Goal: Information Seeking & Learning: Understand process/instructions

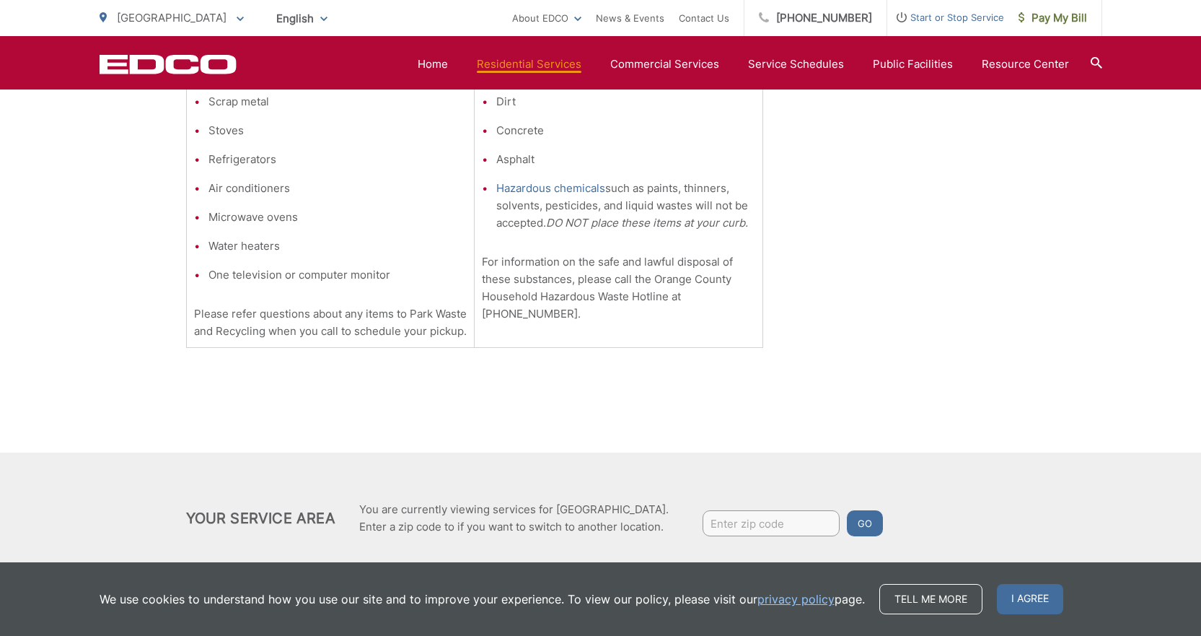
scroll to position [654, 0]
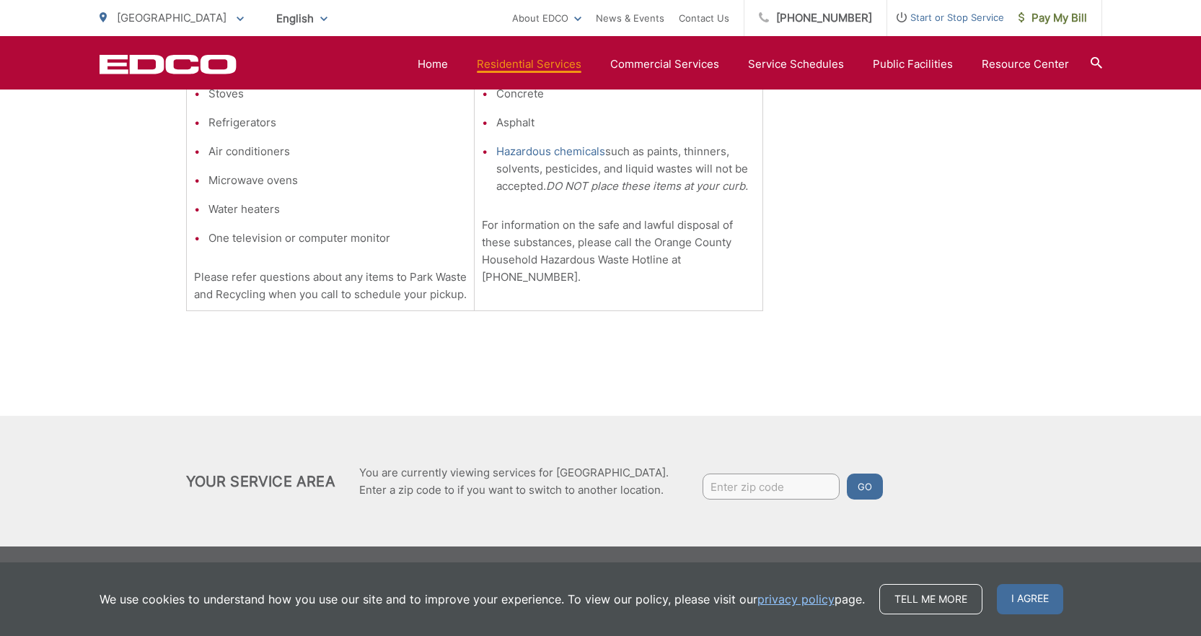
click at [749, 344] on div "Bulky Item Pickup Call on EDCO for Convenient Bulky Item Pick-up You can now pl…" at bounding box center [601, 25] width 830 height 781
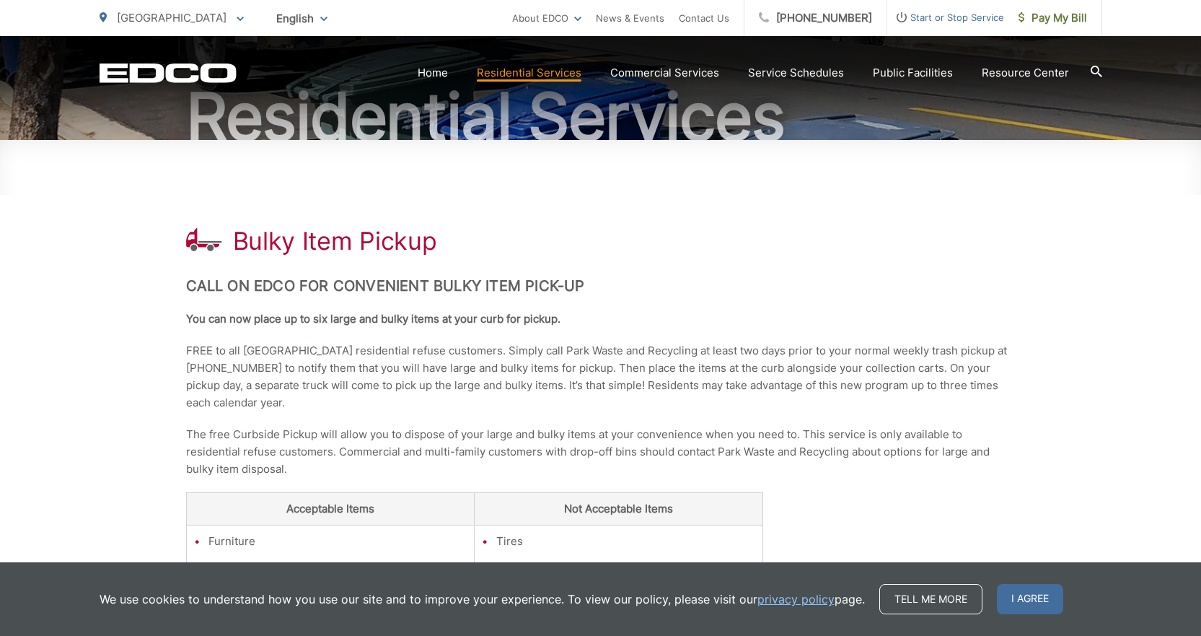
scroll to position [149, 0]
click at [1038, 169] on div "Bulky Item Pickup Call on EDCO for Convenient Bulky Item Pick-up You can now pl…" at bounding box center [600, 595] width 1201 height 911
drag, startPoint x: 781, startPoint y: 407, endPoint x: 899, endPoint y: 469, distance: 133.6
click at [796, 423] on div "Bulky Item Pickup Call on EDCO for Convenient Bulky Item Pick-up You can now pl…" at bounding box center [601, 530] width 830 height 781
click at [852, 525] on div "Bulky Item Pickup Call on EDCO for Convenient Bulky Item Pick-up You can now pl…" at bounding box center [601, 530] width 830 height 781
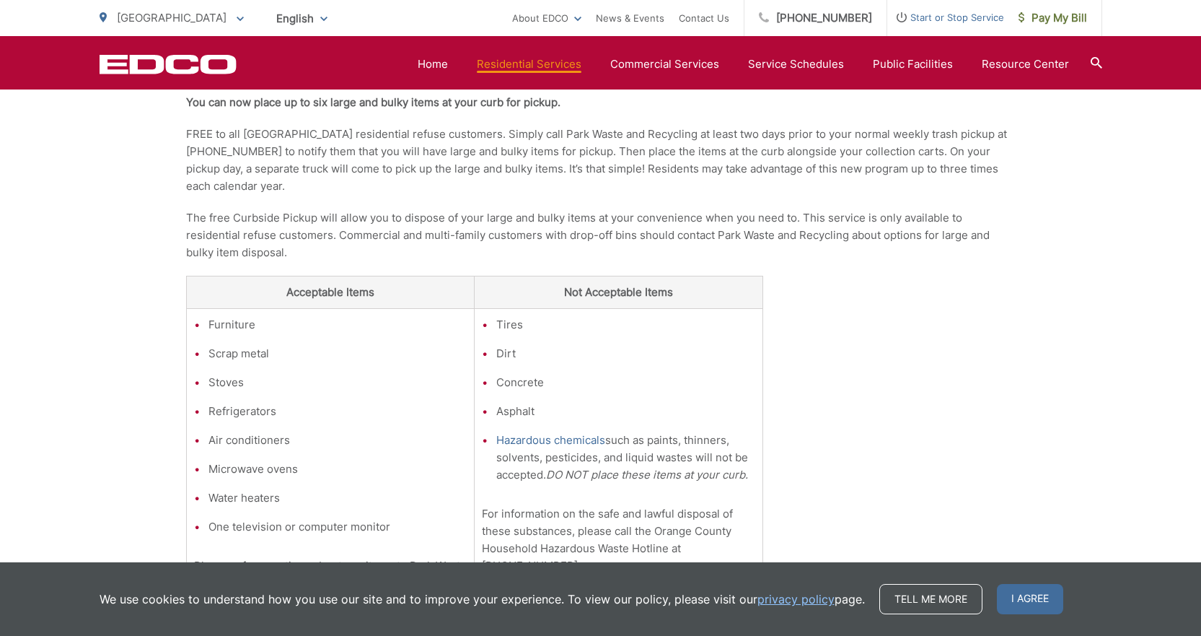
scroll to position [76, 0]
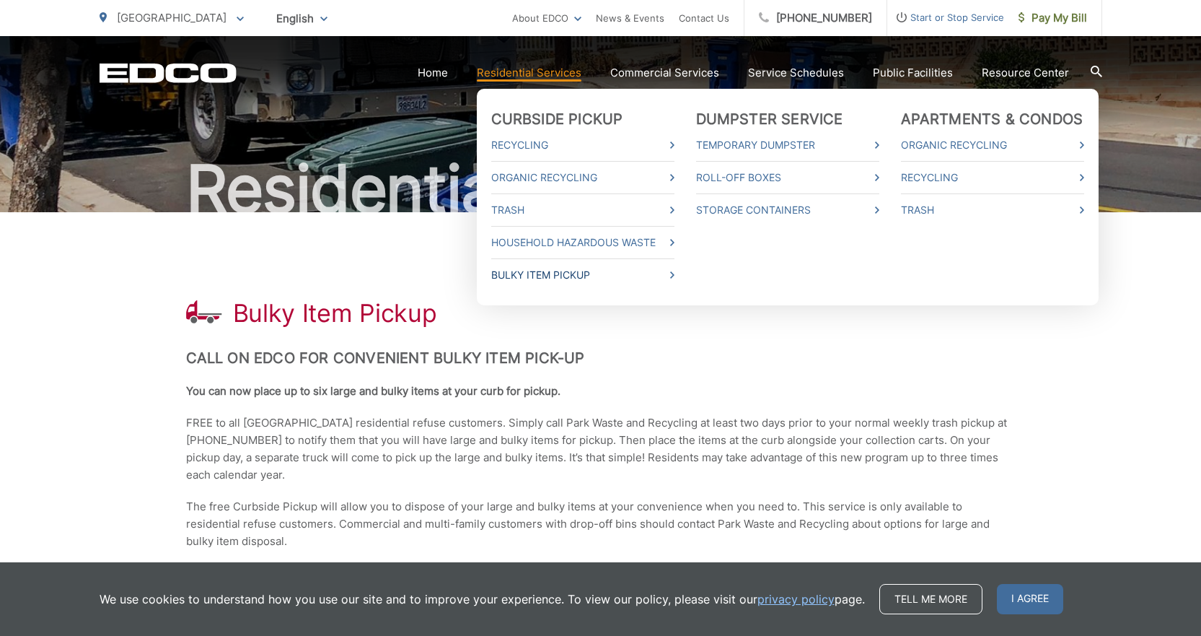
click at [577, 278] on link "Bulky Item Pickup" at bounding box center [582, 274] width 183 height 17
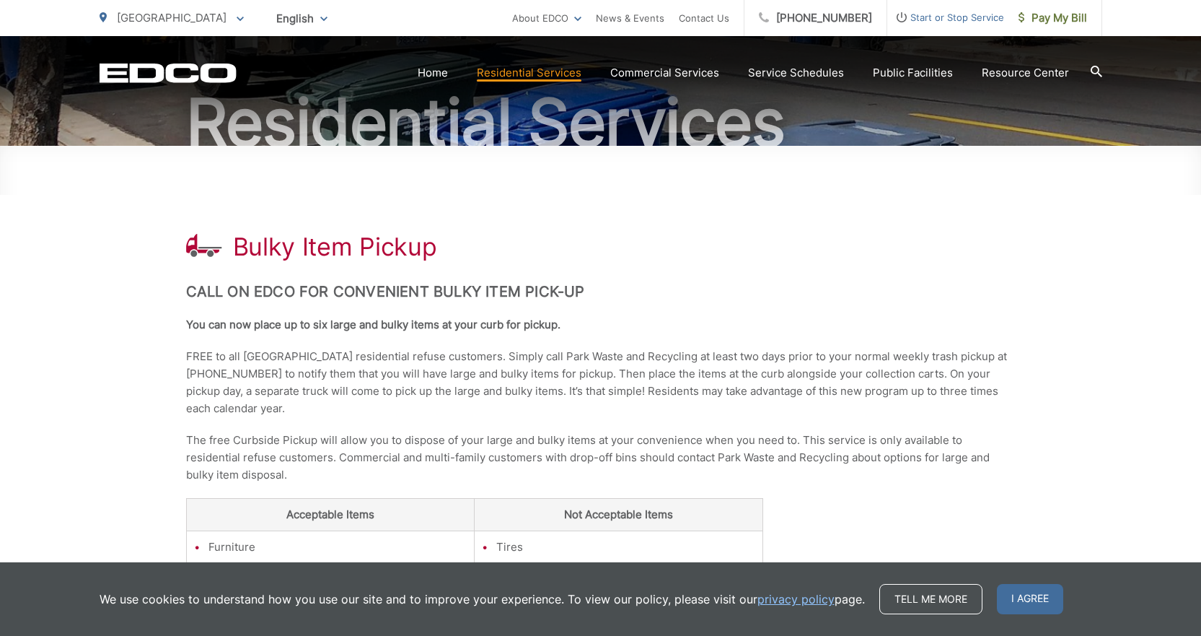
scroll to position [144, 0]
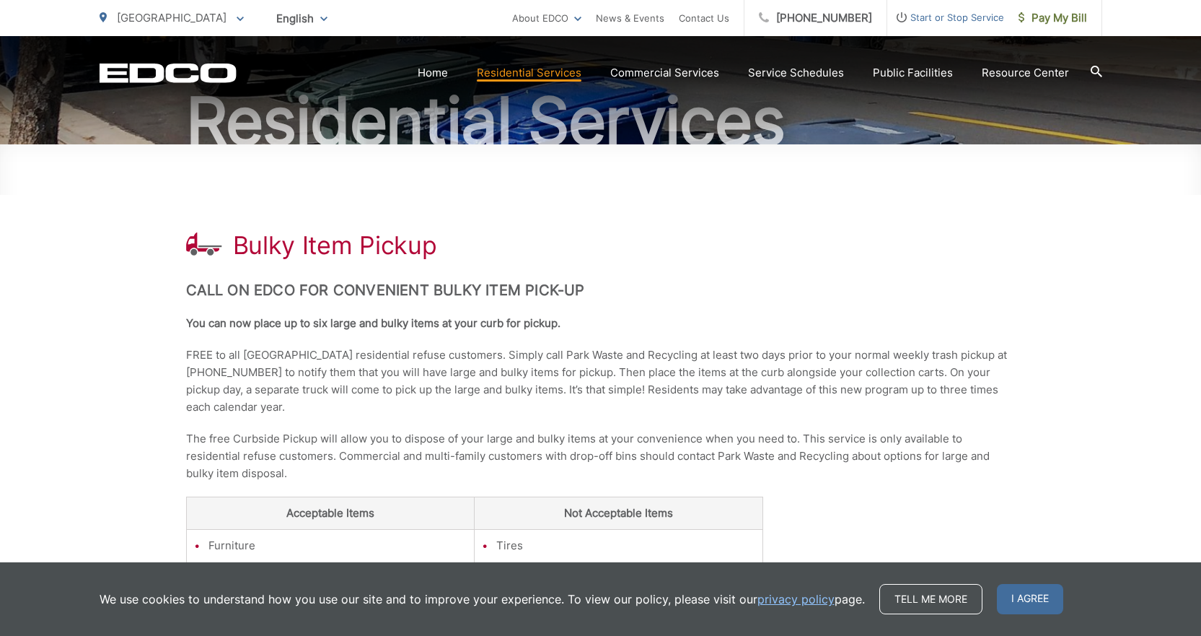
drag, startPoint x: 1041, startPoint y: 592, endPoint x: 1011, endPoint y: 552, distance: 50.5
click at [1039, 590] on span "I agree" at bounding box center [1030, 599] width 66 height 30
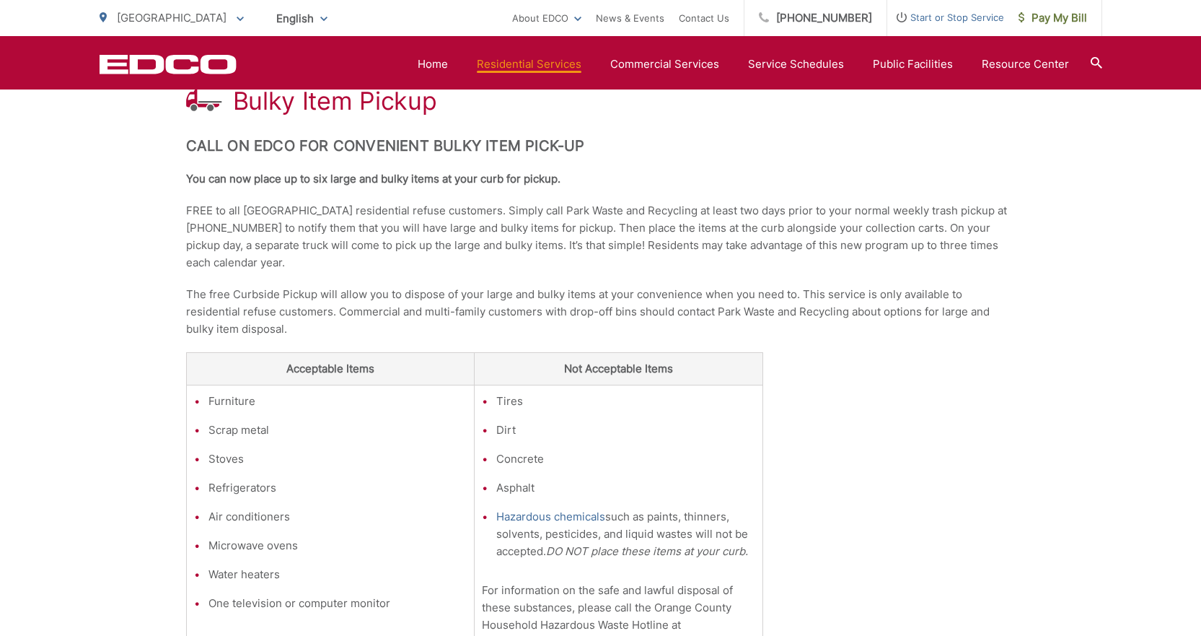
scroll to position [216, 0]
